Goal: Information Seeking & Learning: Learn about a topic

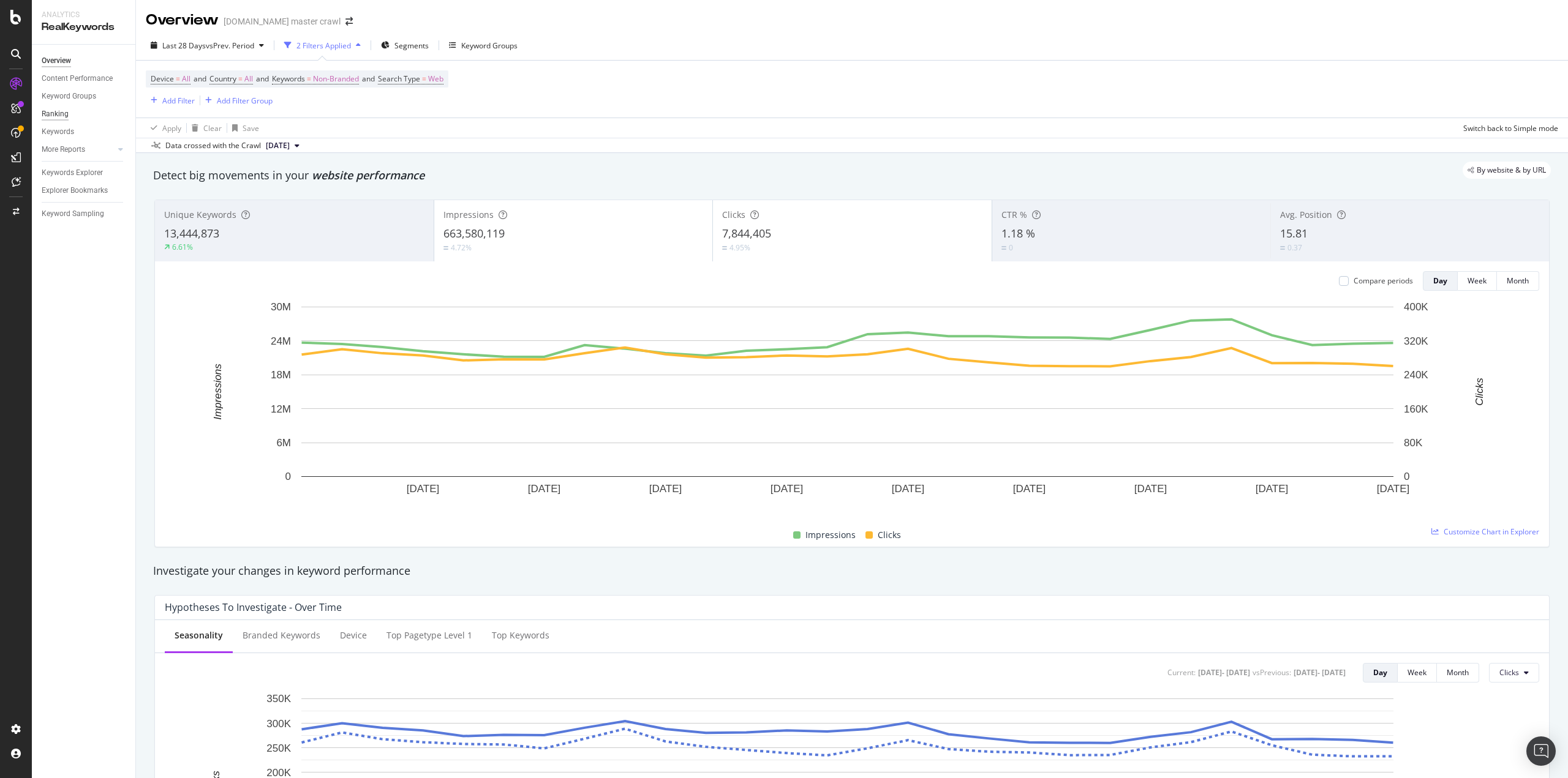
click at [58, 112] on div "Ranking" at bounding box center [55, 114] width 27 height 13
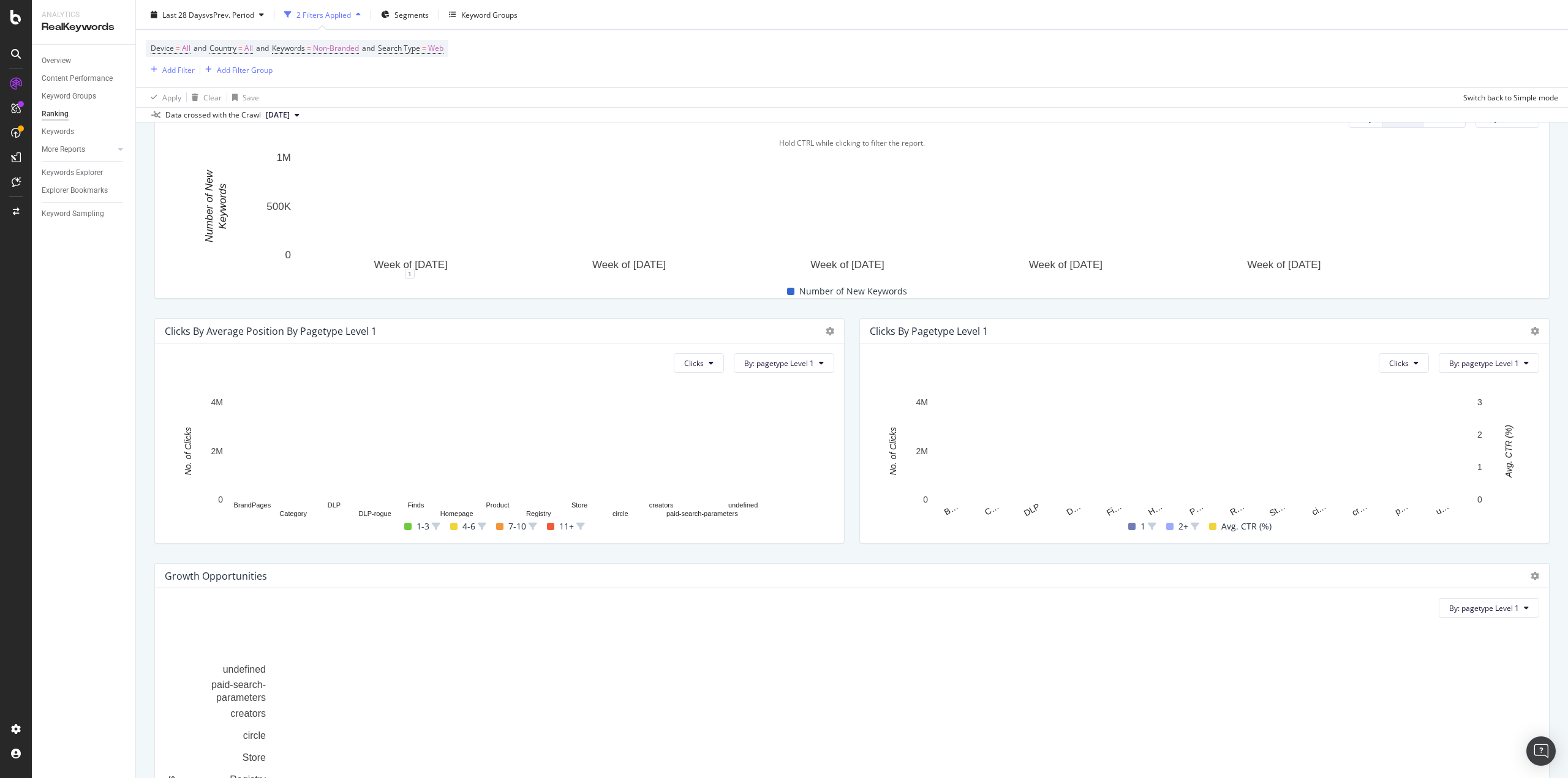
scroll to position [261, 0]
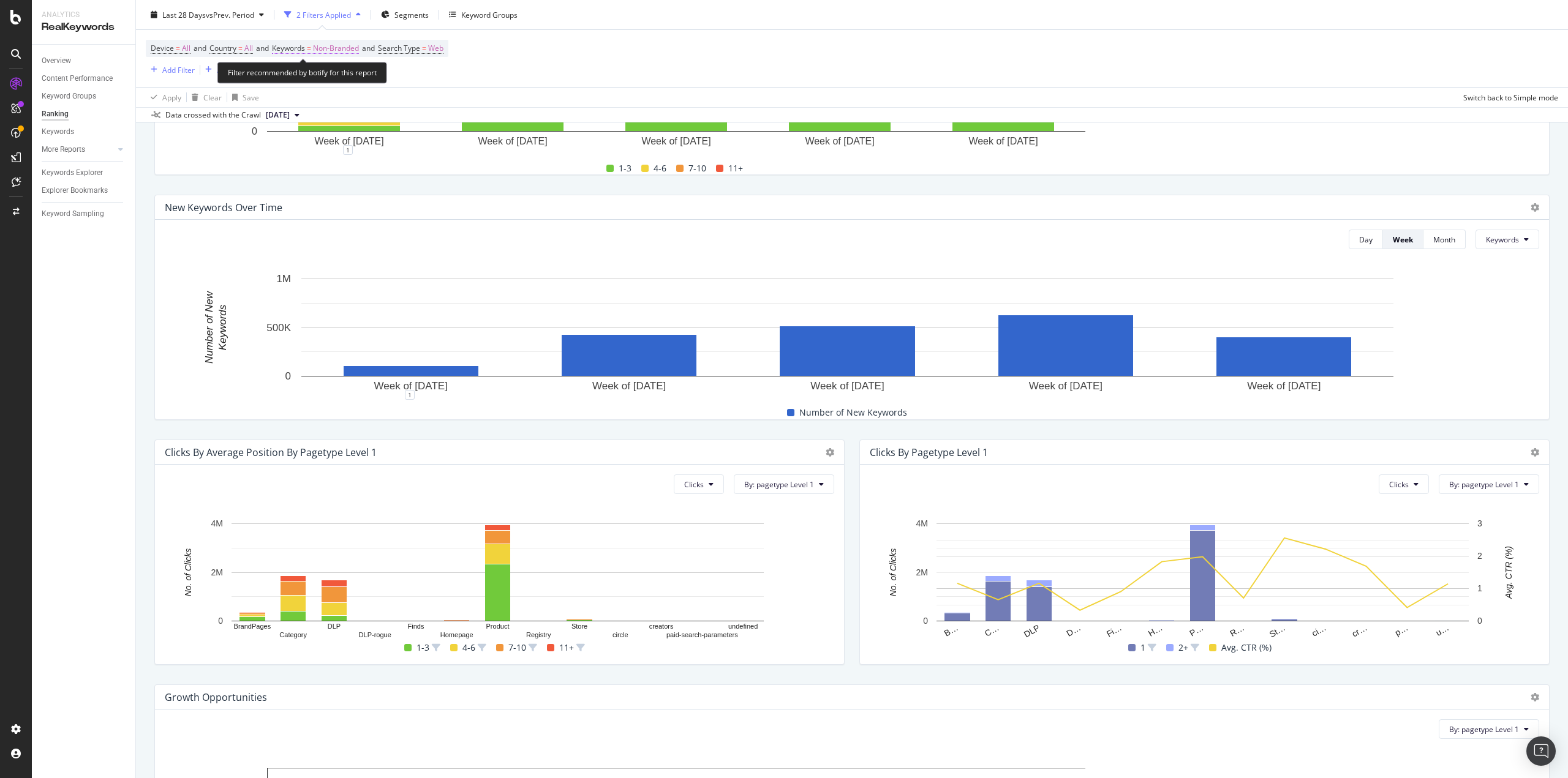
click at [329, 42] on span "Non-Branded" at bounding box center [336, 49] width 46 height 18
click at [331, 77] on span "Non-Branded" at bounding box center [315, 77] width 51 height 11
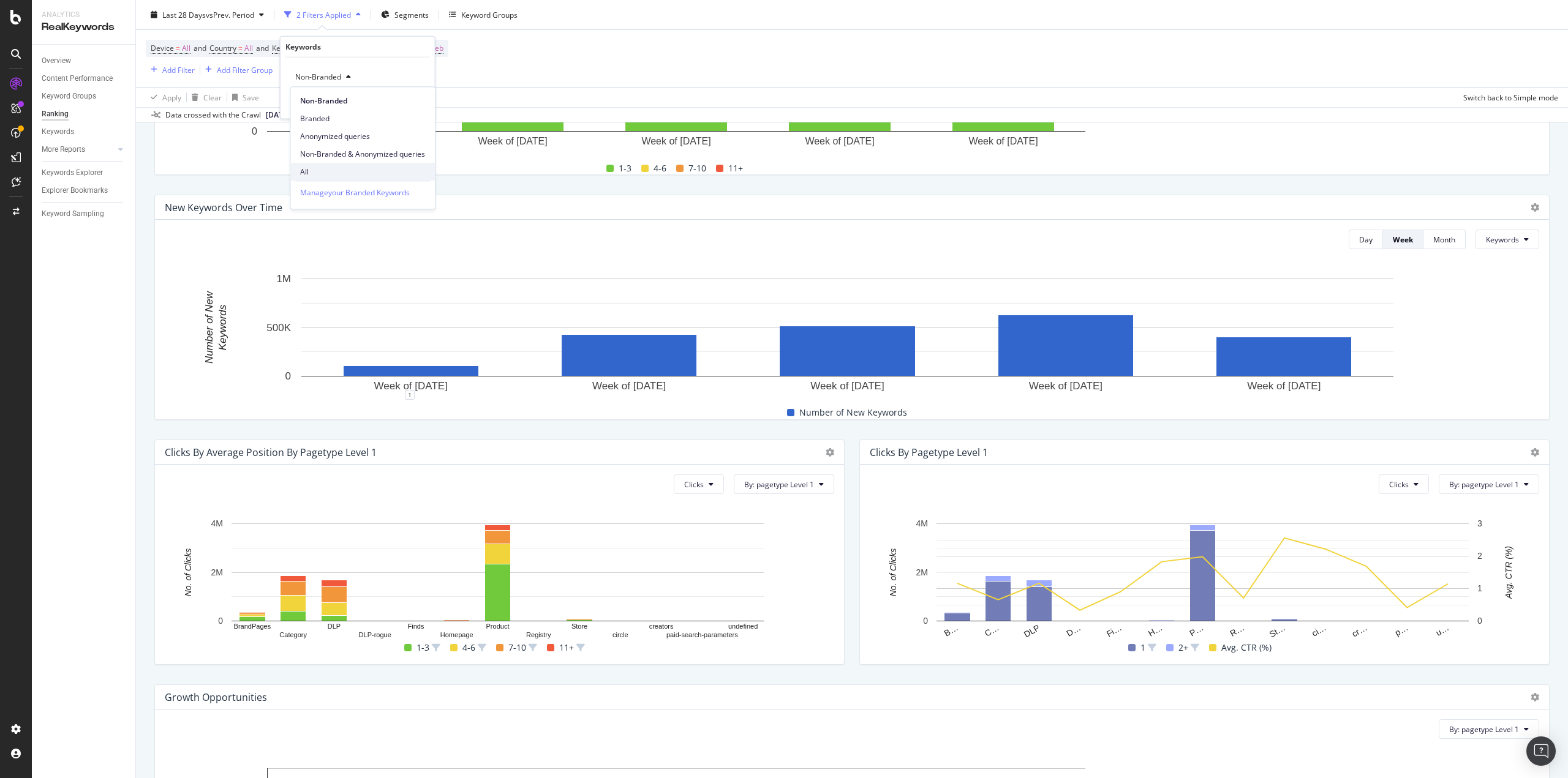
click at [313, 171] on span "All" at bounding box center [363, 171] width 125 height 11
click at [412, 102] on div "Apply" at bounding box center [415, 102] width 19 height 11
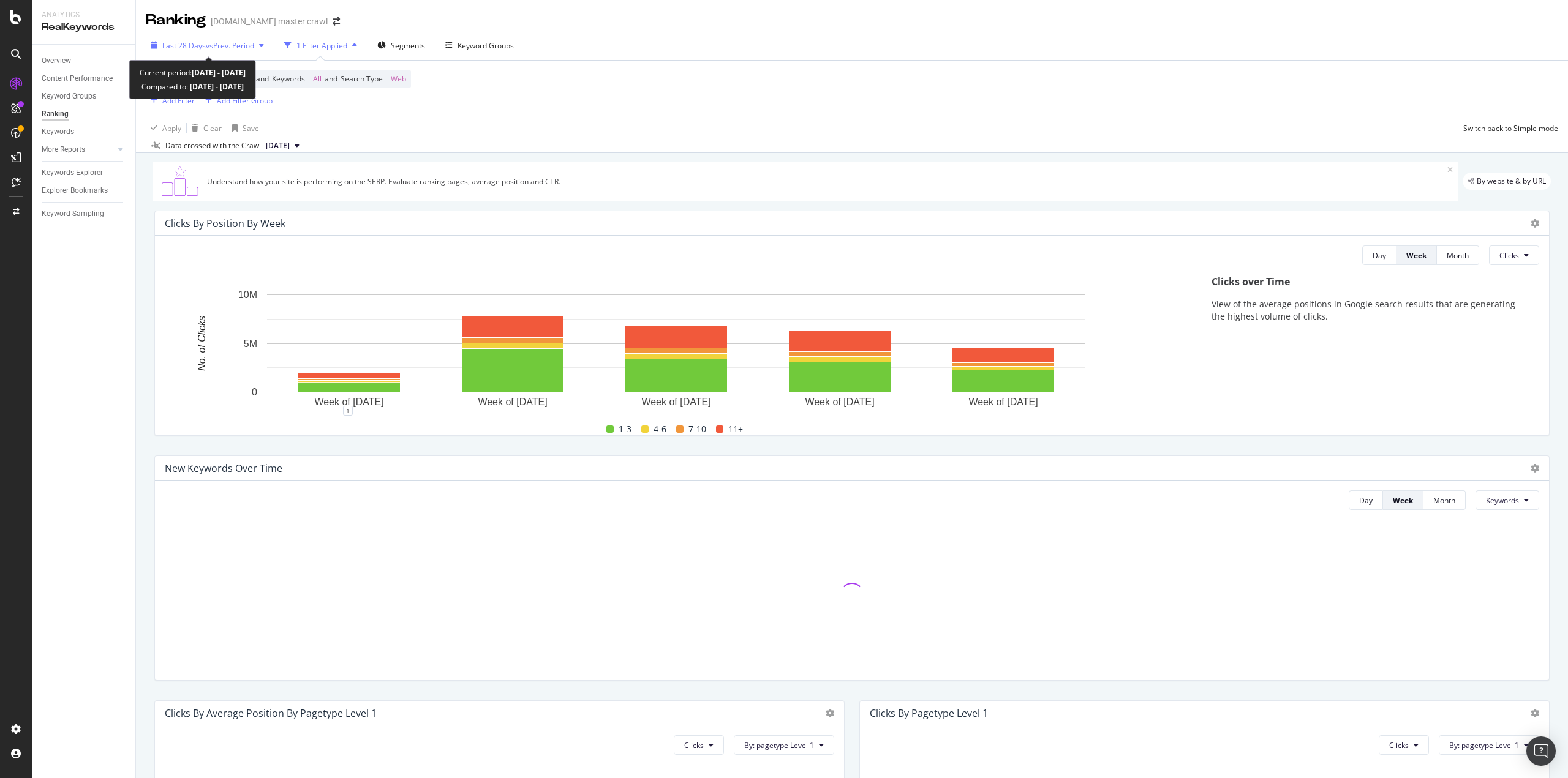
click at [245, 44] on span "vs Prev. Period" at bounding box center [231, 46] width 49 height 11
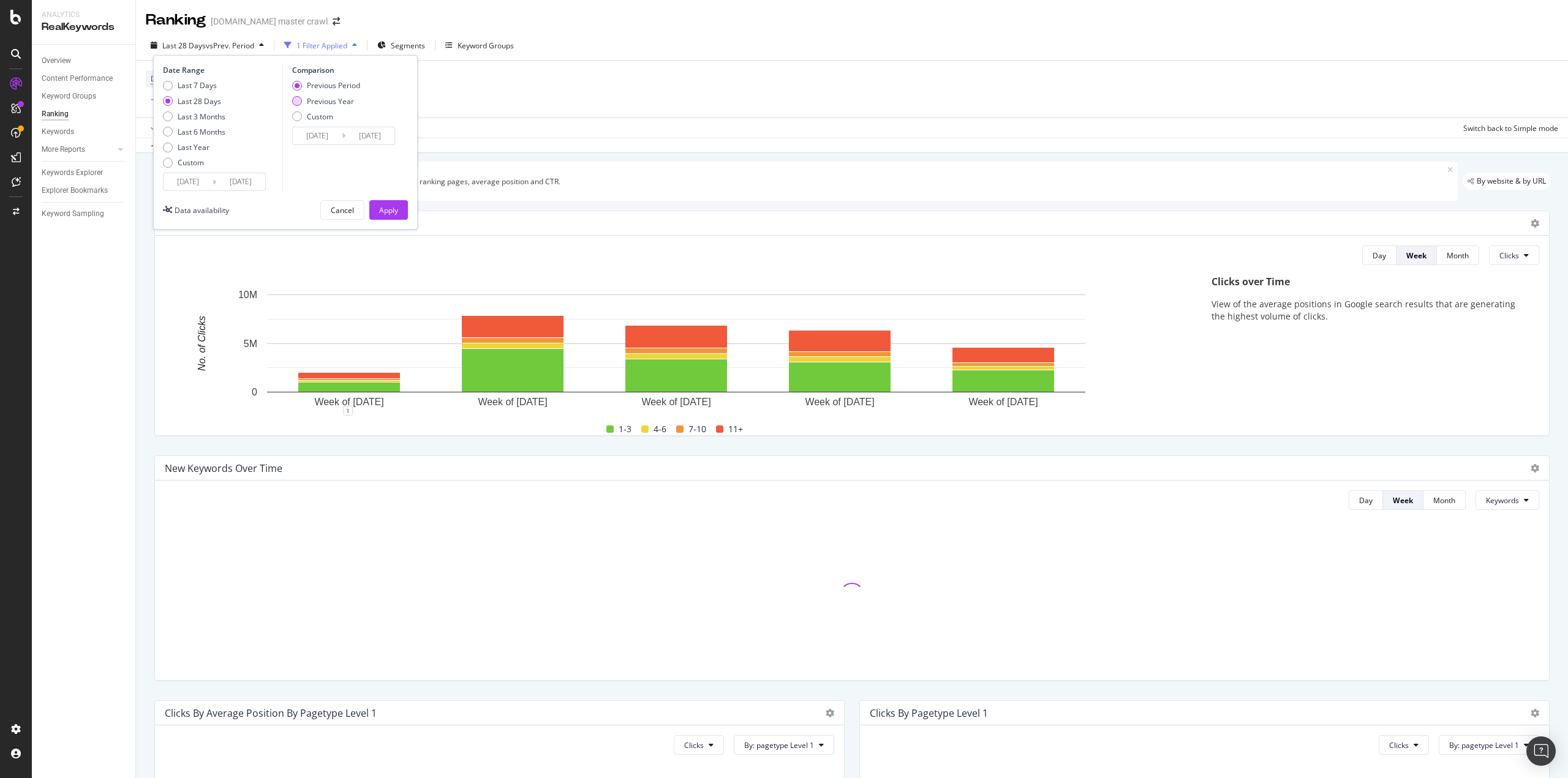
click at [307, 105] on div "Previous Year" at bounding box center [330, 101] width 47 height 11
type input "[DATE]"
click at [396, 207] on div "Apply" at bounding box center [389, 210] width 19 height 11
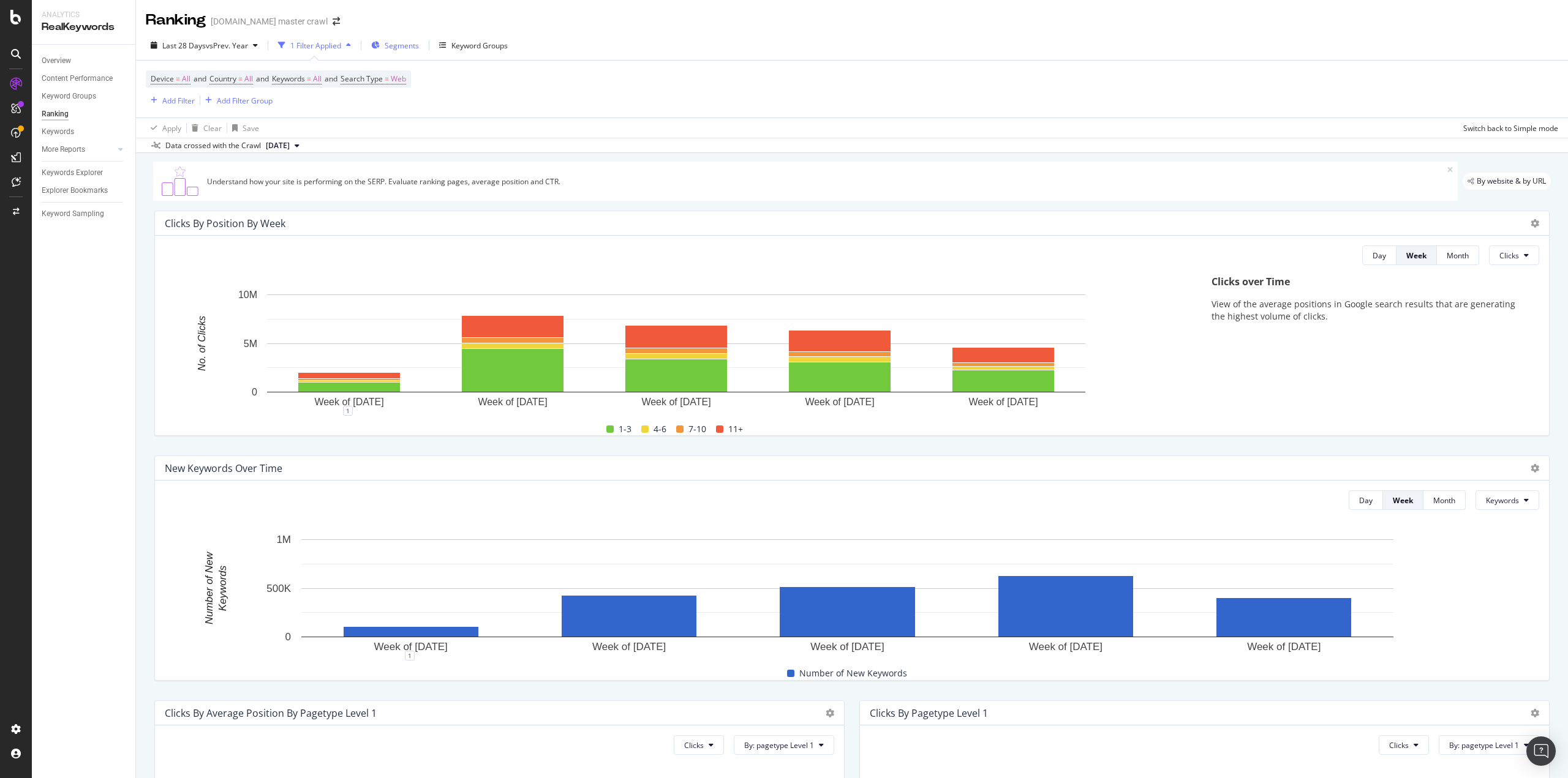
click at [396, 46] on span "Segments" at bounding box center [401, 46] width 34 height 11
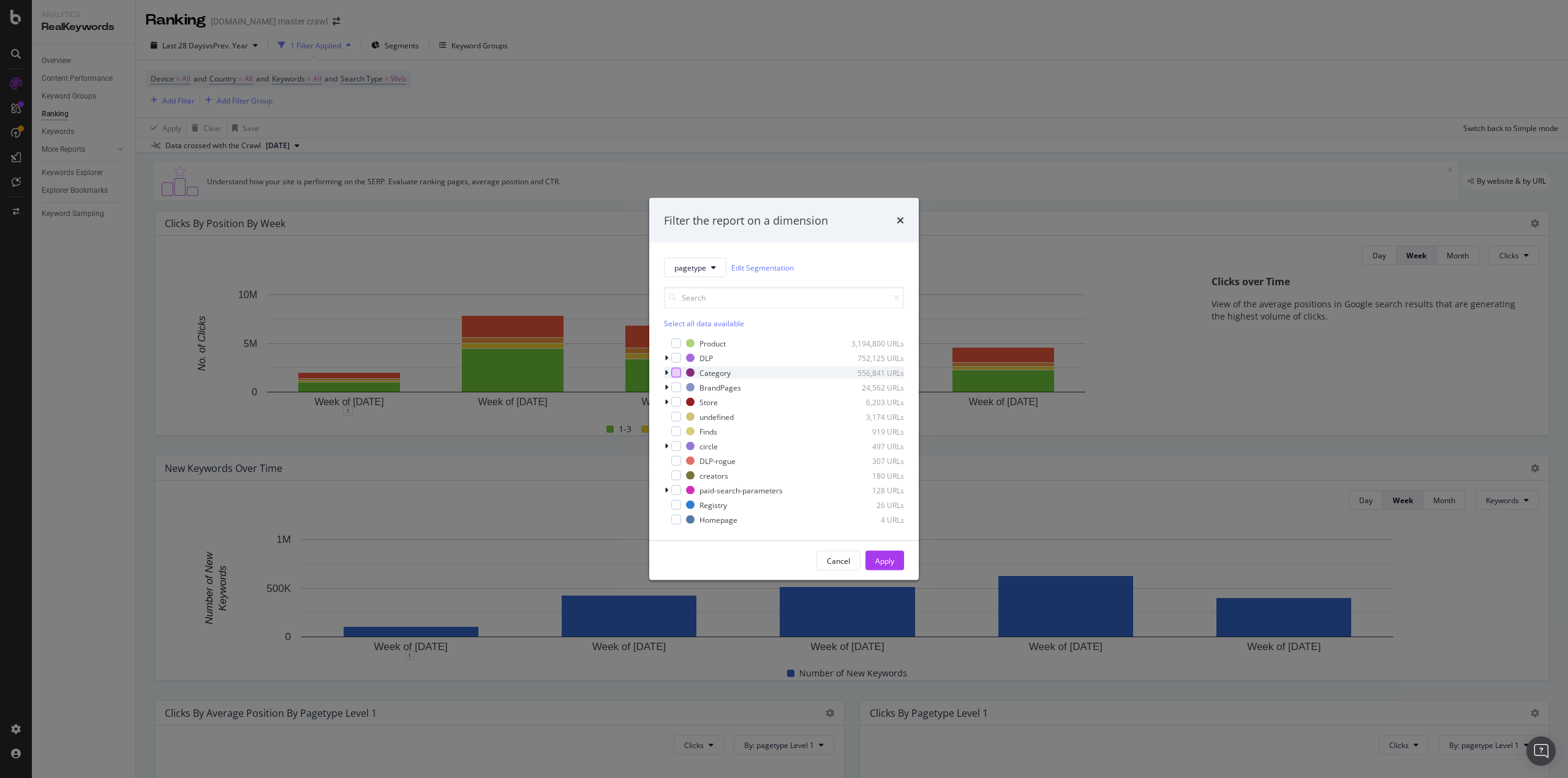
click at [679, 372] on div "modal" at bounding box center [676, 372] width 10 height 10
click at [884, 554] on div "Apply" at bounding box center [885, 560] width 19 height 18
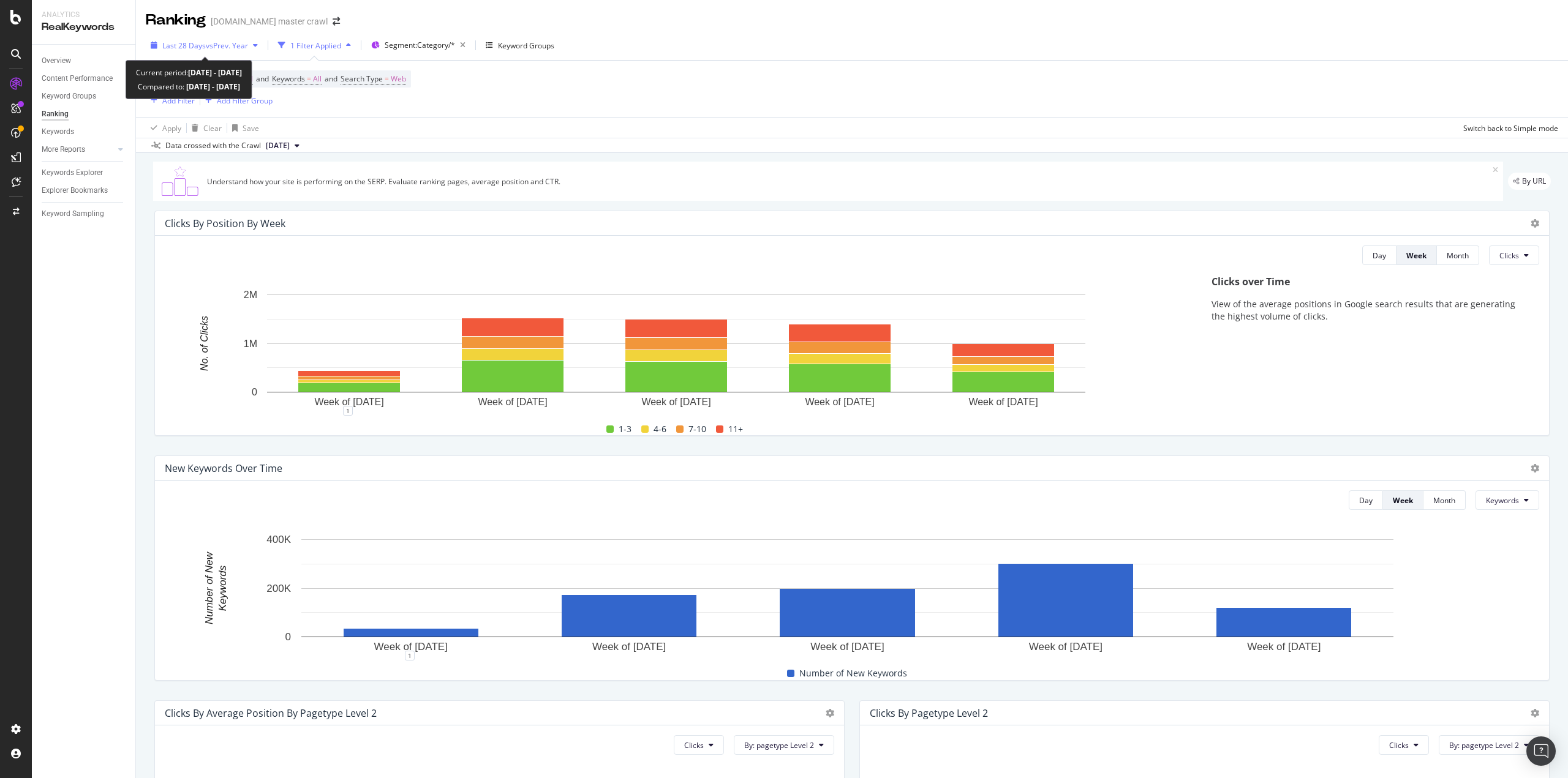
click at [233, 39] on div "Last 28 Days vs Prev. Year" at bounding box center [204, 45] width 117 height 18
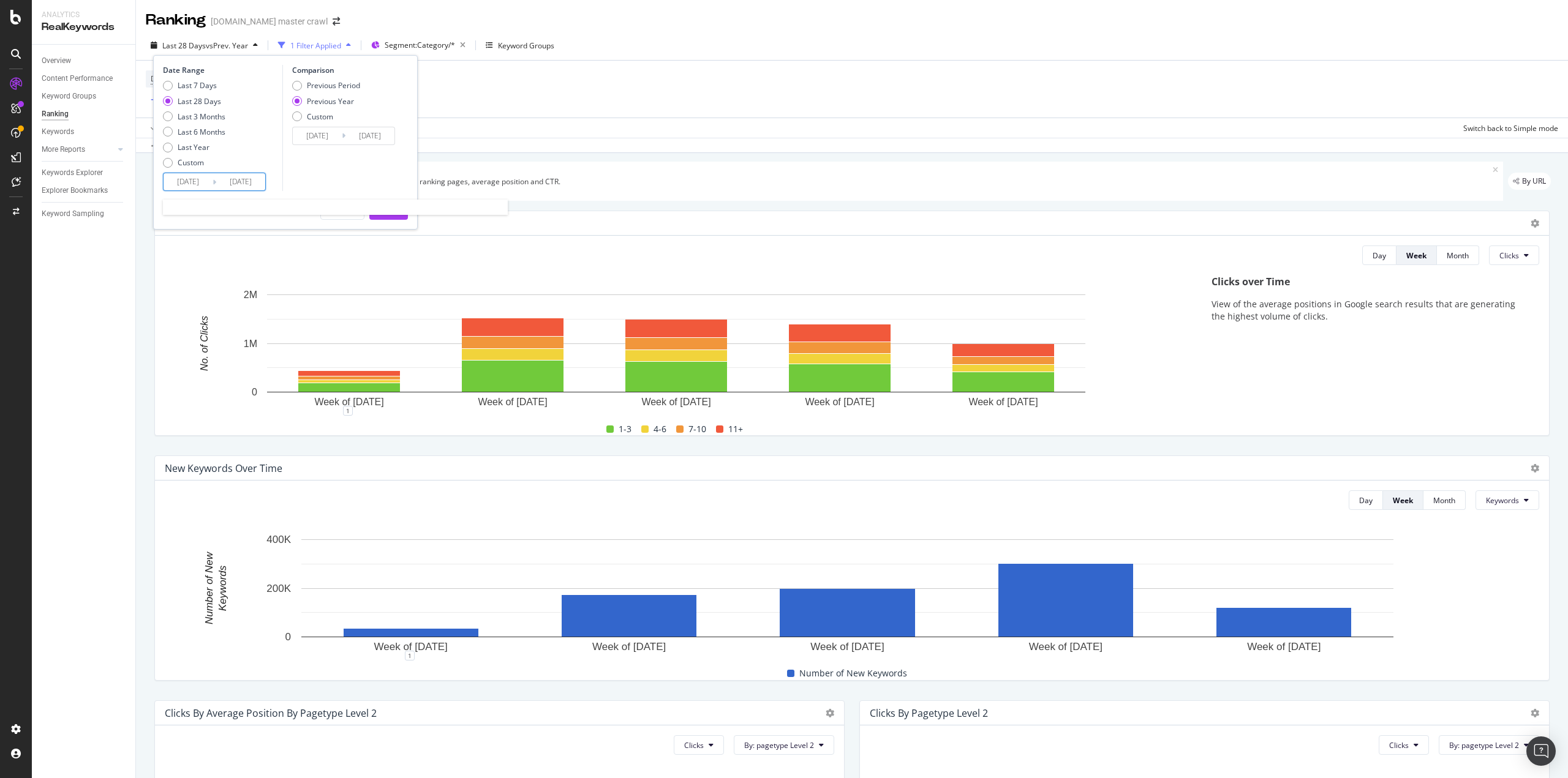
click at [203, 183] on input "[DATE]" at bounding box center [188, 182] width 49 height 18
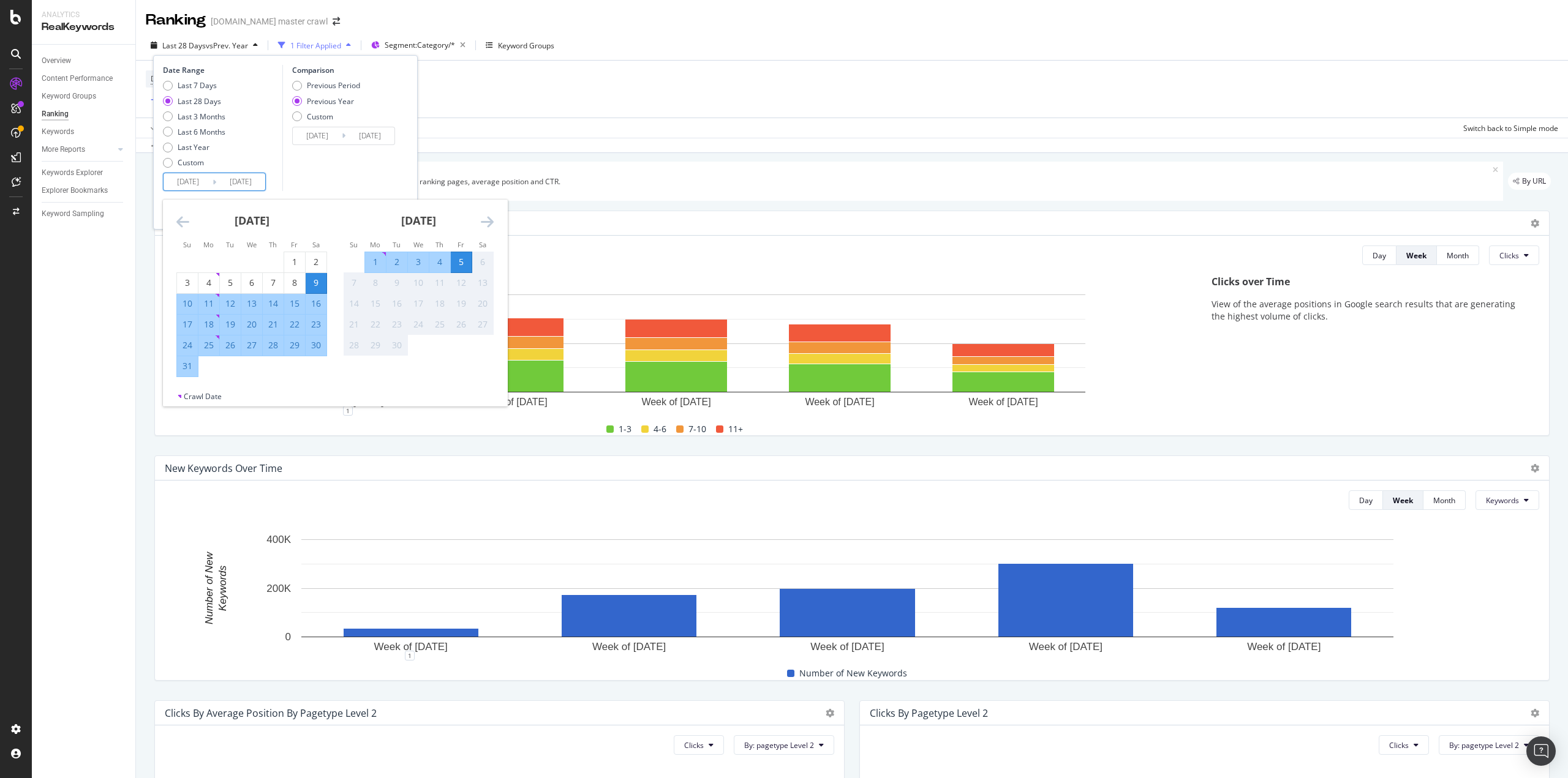
click at [186, 221] on icon "Move backward to switch to the previous month." at bounding box center [182, 221] width 13 height 15
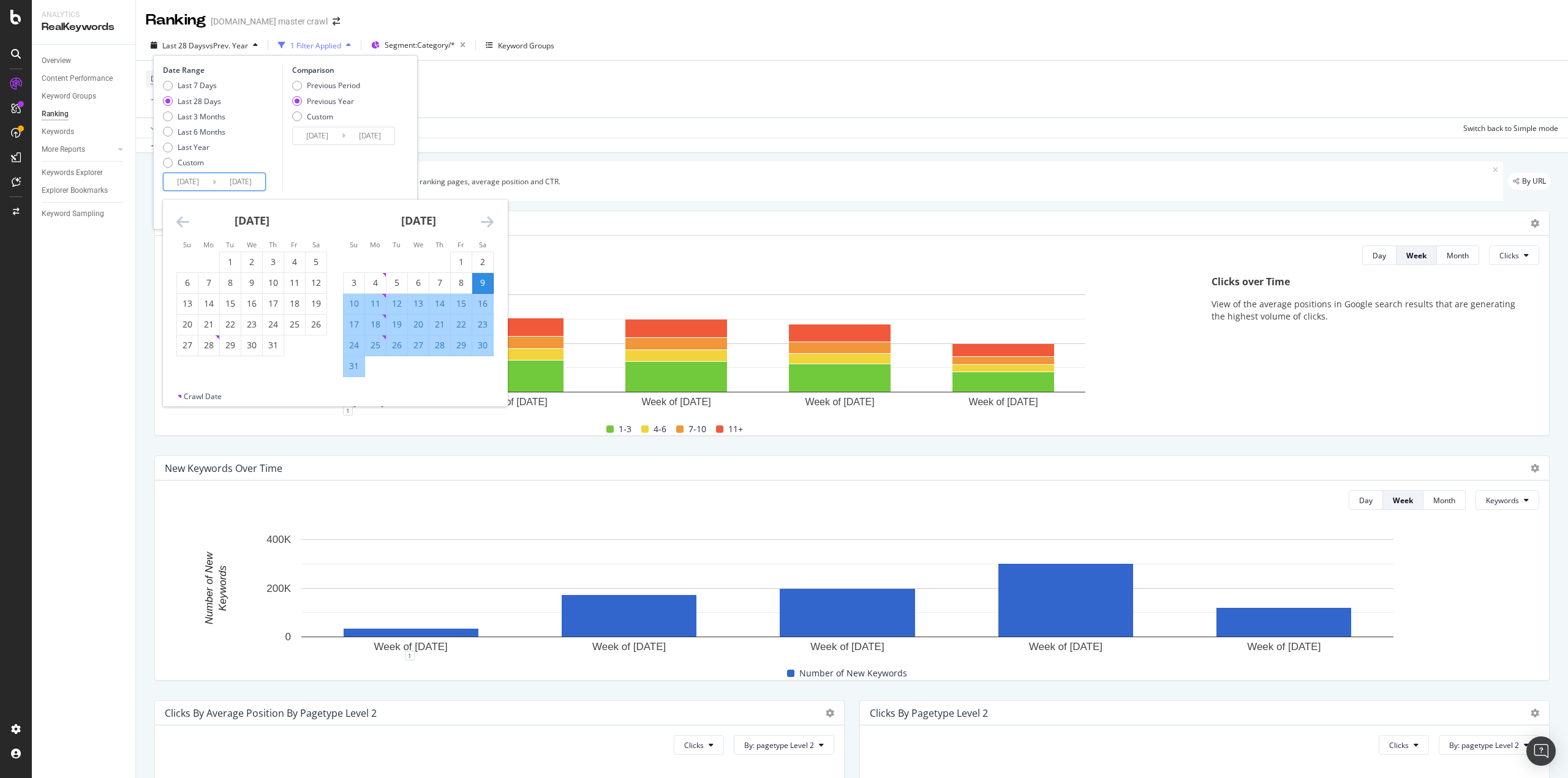
click at [186, 221] on icon "Move backward to switch to the previous month." at bounding box center [182, 221] width 13 height 15
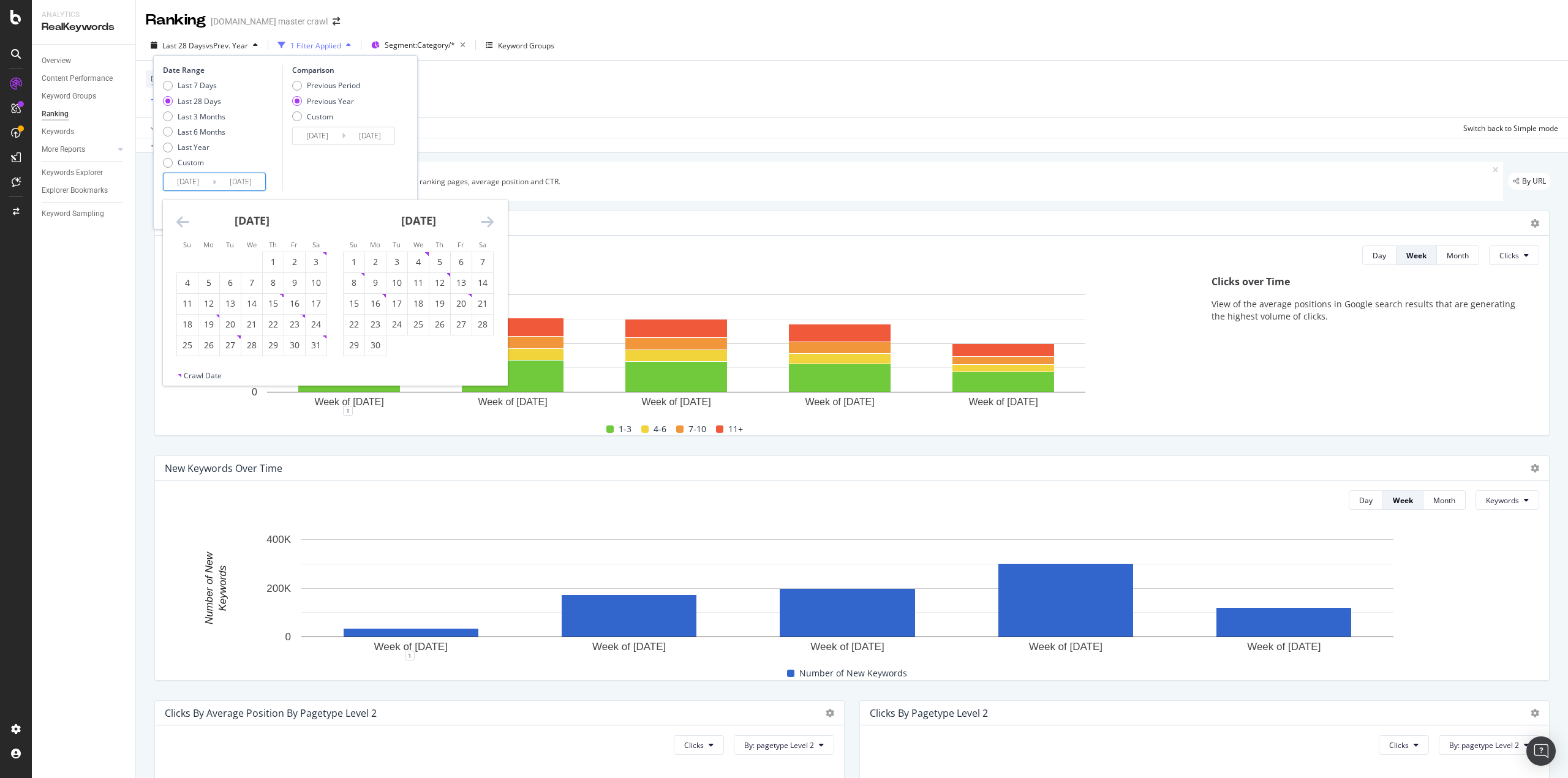
click at [186, 221] on icon "Move backward to switch to the previous month." at bounding box center [182, 221] width 13 height 15
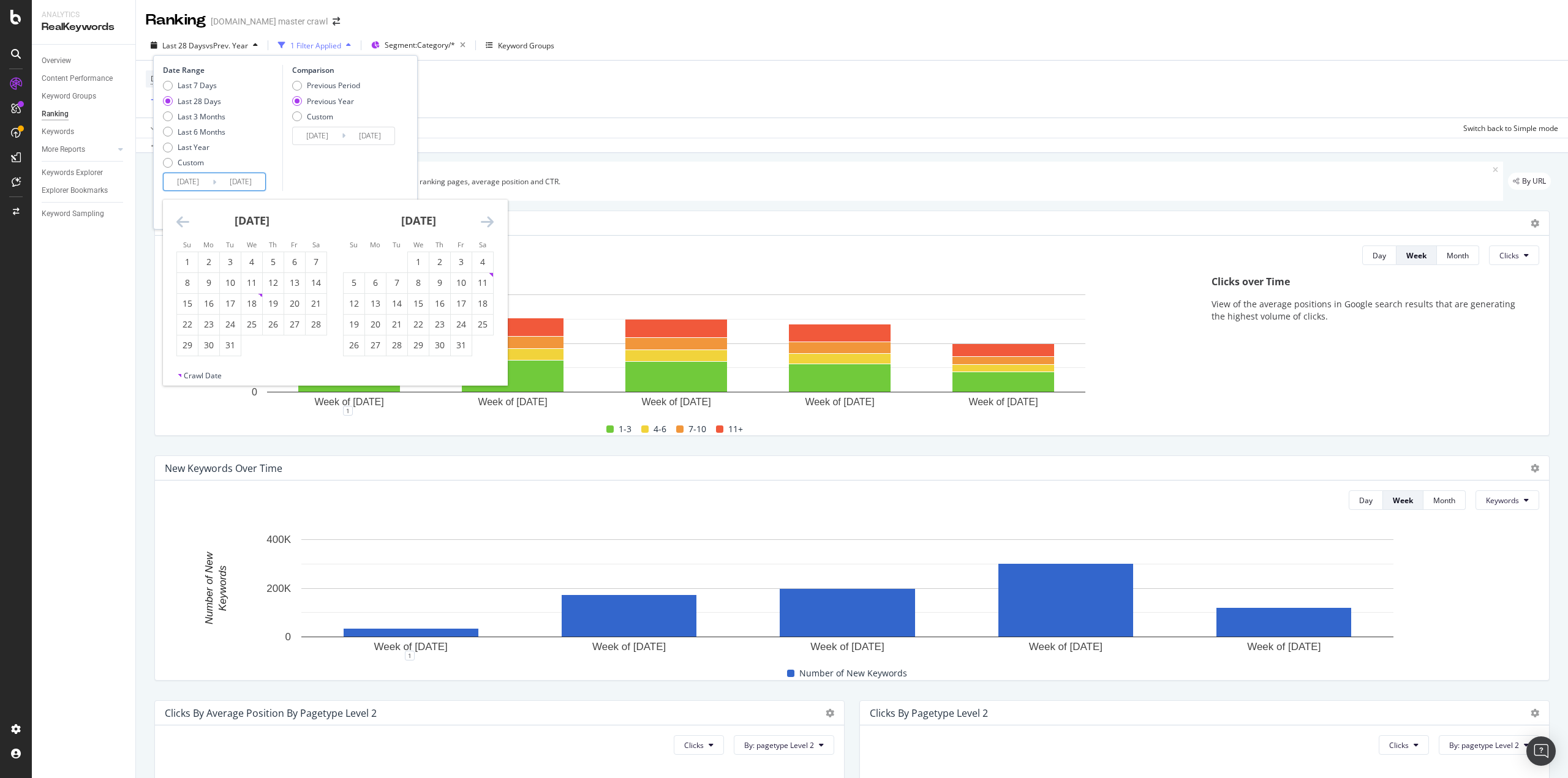
click at [186, 221] on icon "Move backward to switch to the previous month." at bounding box center [182, 221] width 13 height 15
click at [313, 280] on div "10" at bounding box center [315, 283] width 20 height 13
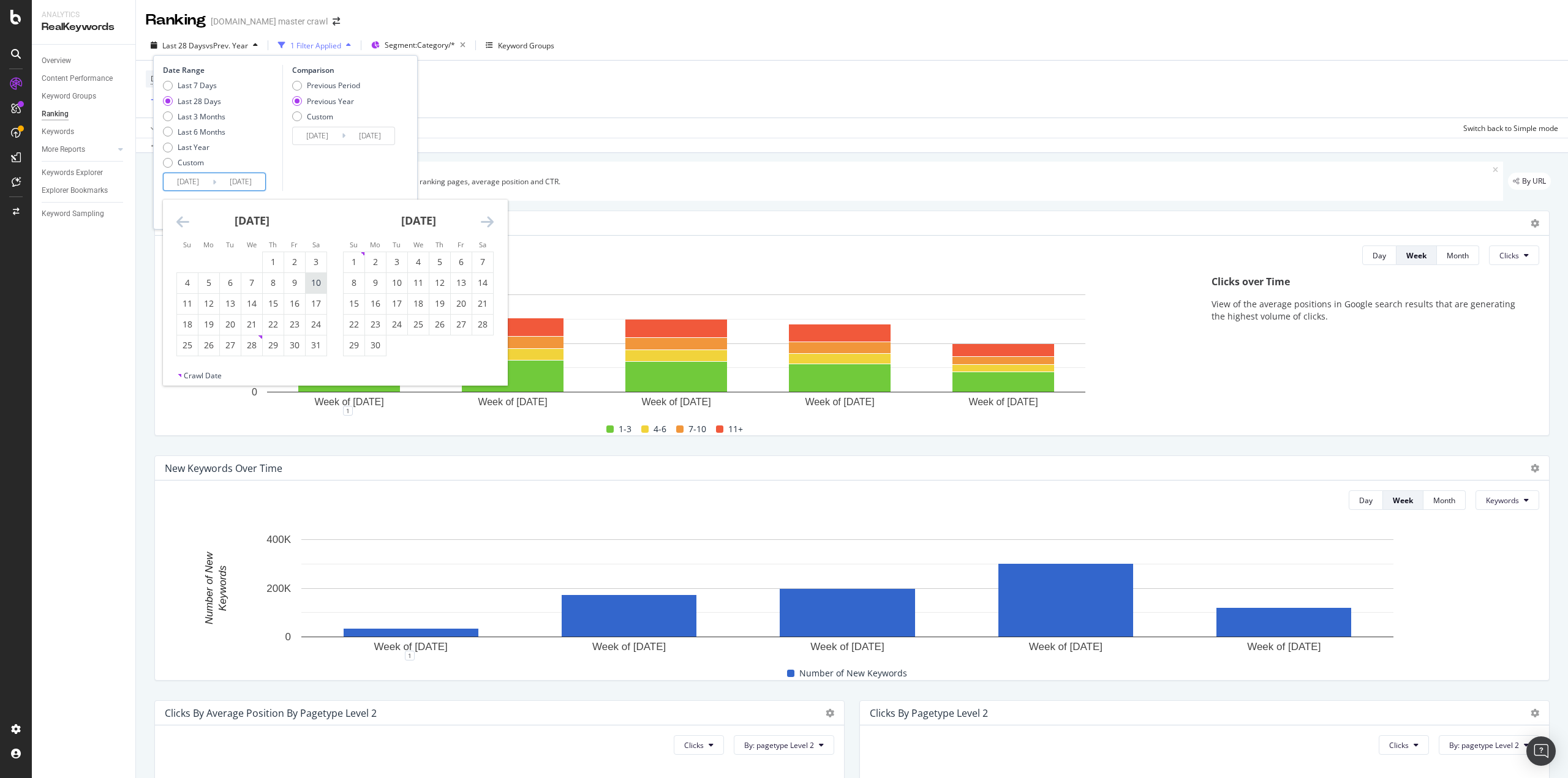
type input "[DATE]"
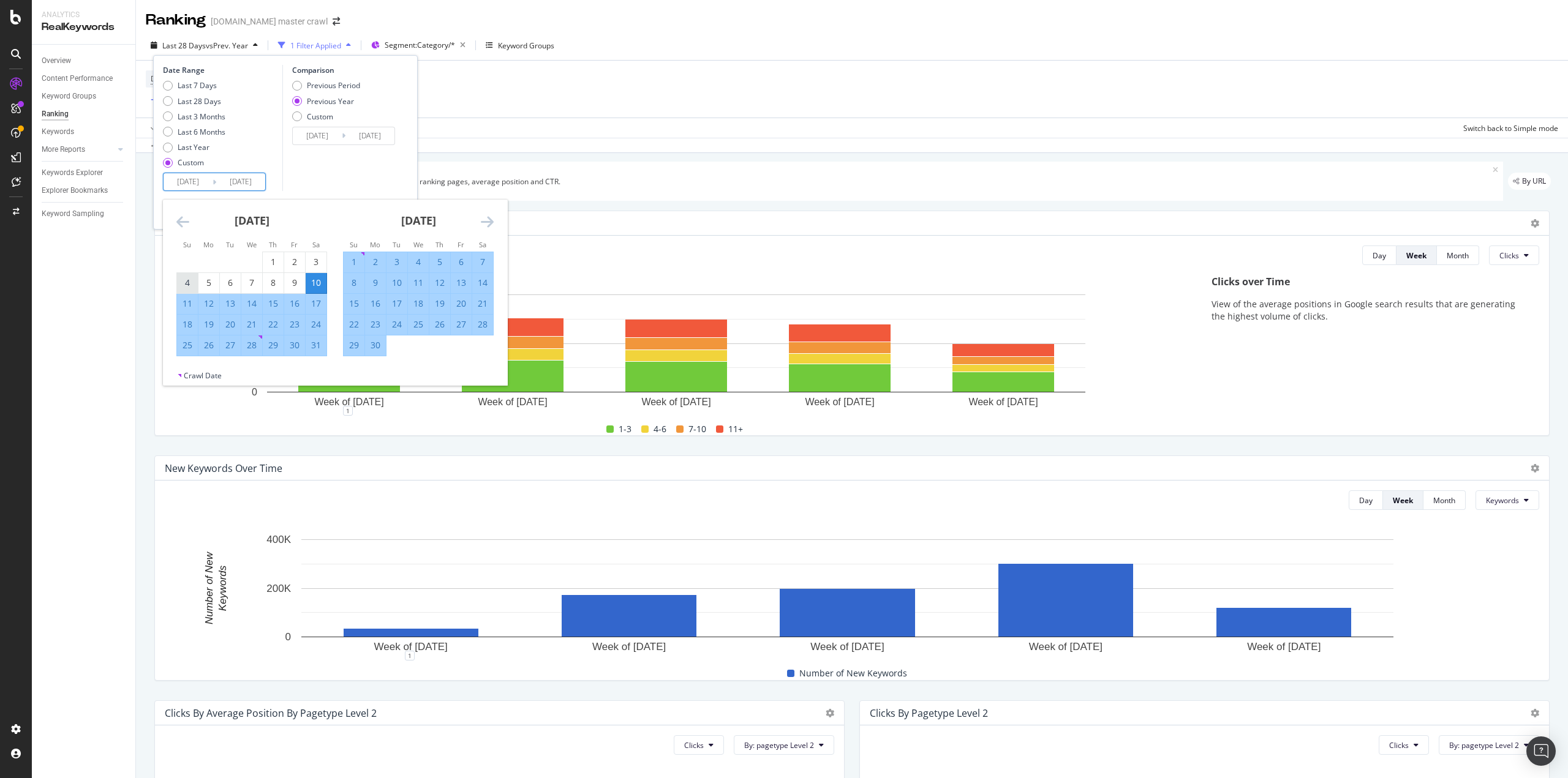
click at [191, 285] on div "4" at bounding box center [187, 283] width 20 height 13
type input "[DATE]"
click at [322, 347] on div "31" at bounding box center [315, 345] width 20 height 13
type input "[DATE]"
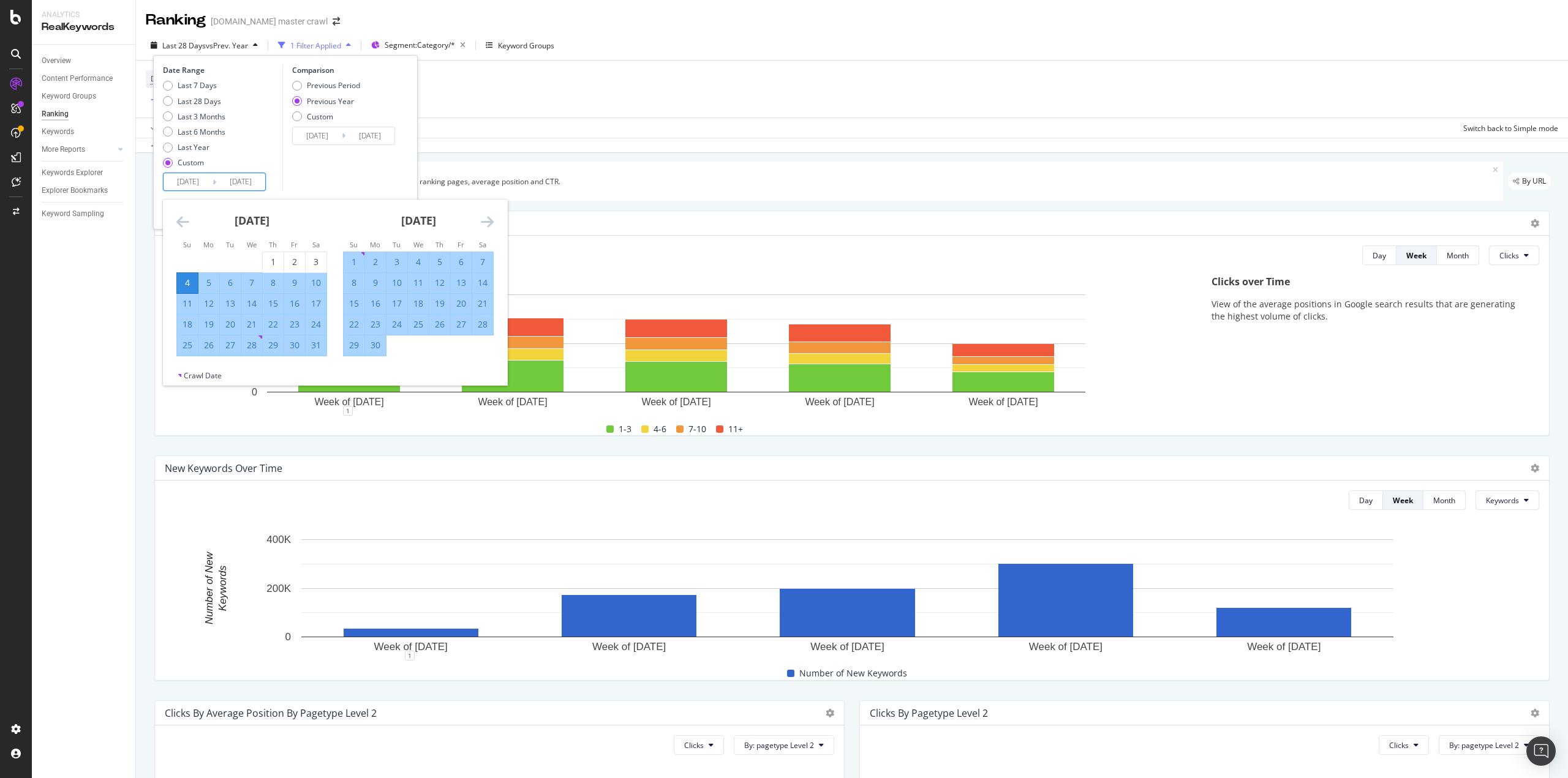
type input "[DATE]"
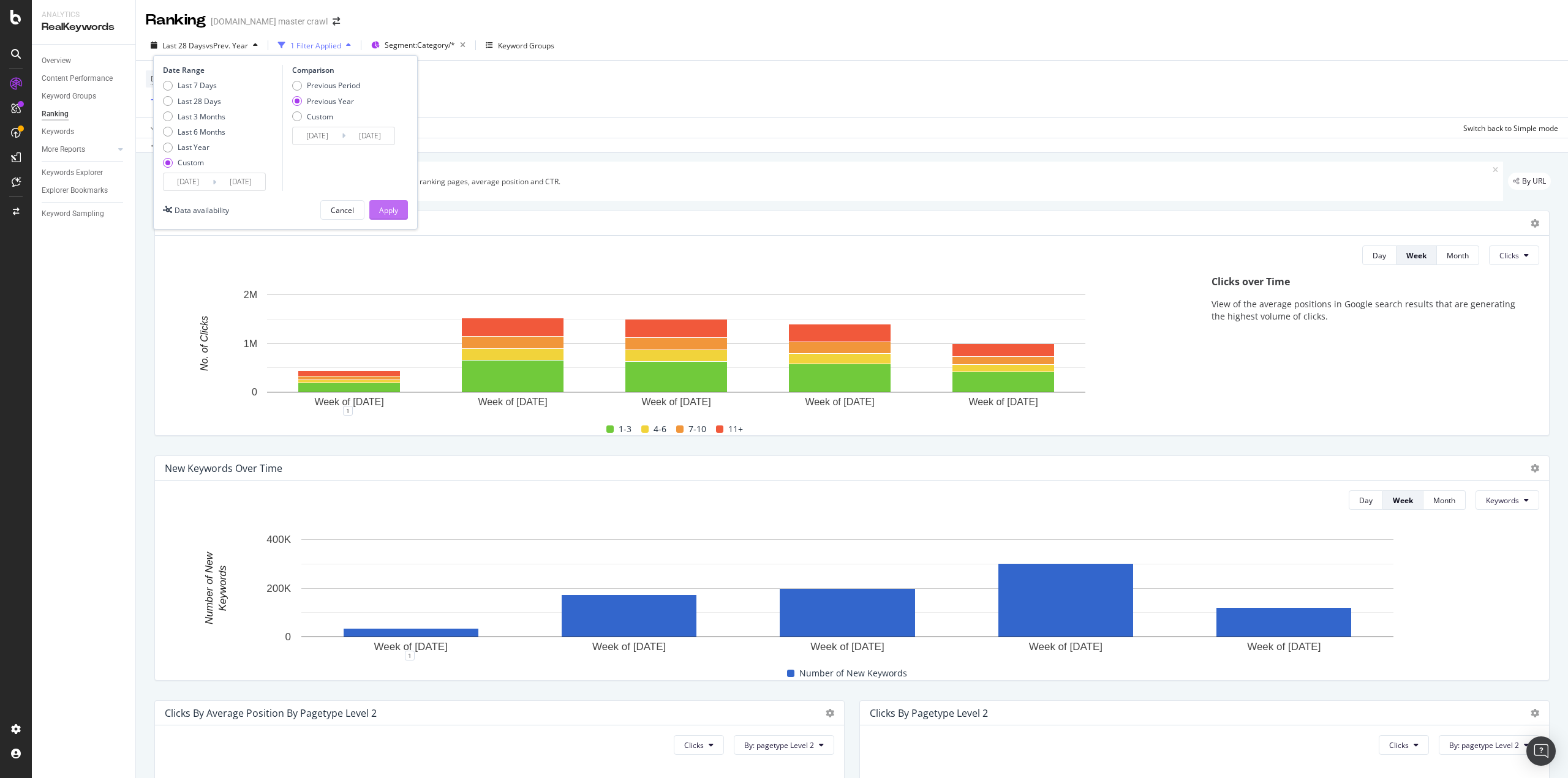
click at [400, 212] on button "Apply" at bounding box center [389, 210] width 39 height 19
